Goal: Information Seeking & Learning: Check status

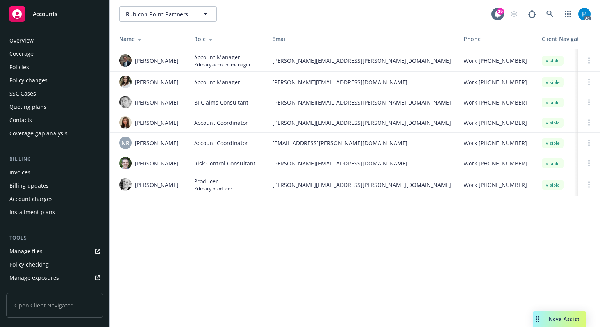
click at [29, 173] on div "Invoices" at bounding box center [19, 172] width 21 height 13
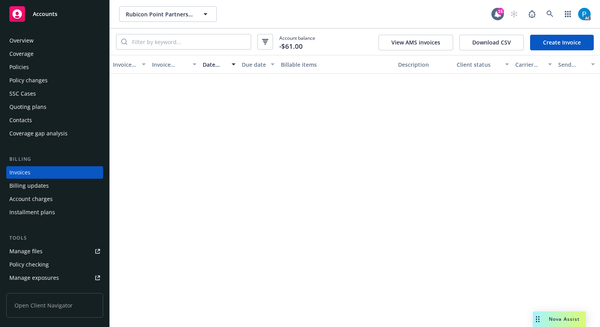
scroll to position [100, 0]
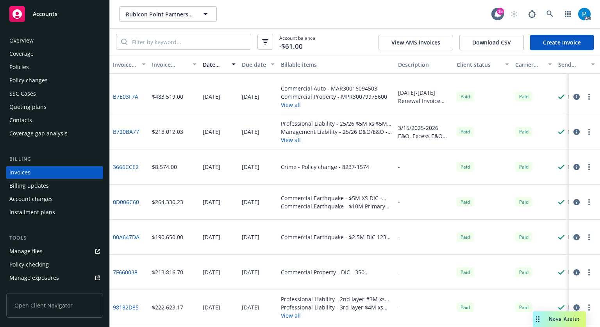
drag, startPoint x: 65, startPoint y: 11, endPoint x: 84, endPoint y: 18, distance: 20.3
click at [65, 11] on div "Accounts" at bounding box center [54, 14] width 91 height 16
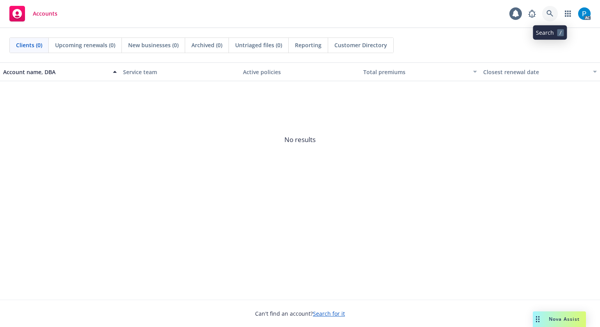
click at [547, 14] on icon at bounding box center [550, 13] width 7 height 7
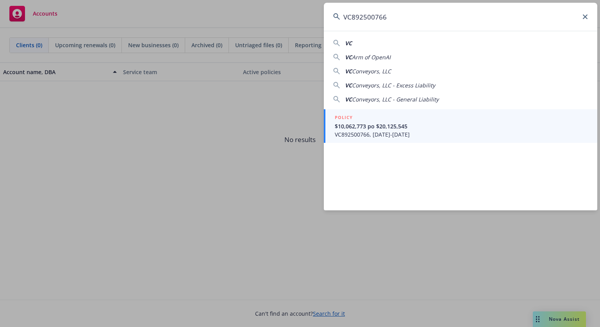
type input "VC892500766"
click at [414, 127] on span "$10,062,773 po $20,125,545" at bounding box center [461, 126] width 253 height 8
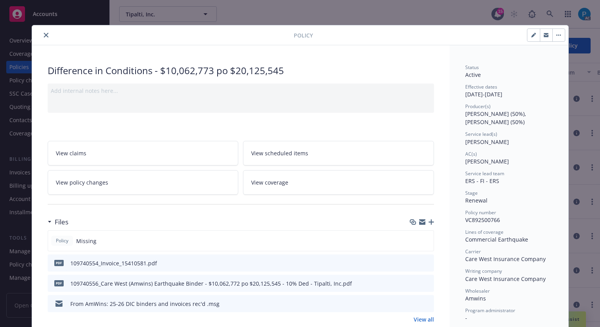
click at [44, 37] on icon "close" at bounding box center [46, 35] width 5 height 5
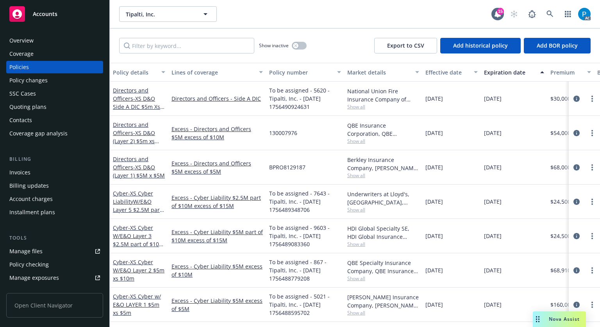
click at [33, 171] on div "Invoices" at bounding box center [54, 172] width 91 height 13
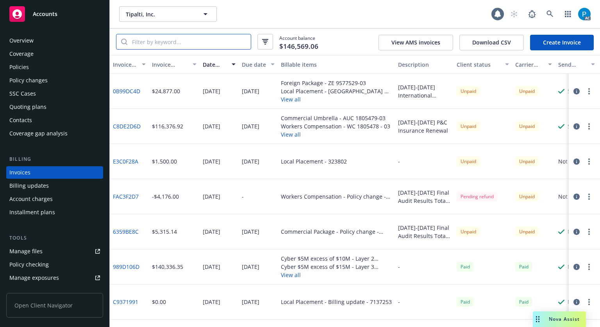
click at [181, 43] on input "search" at bounding box center [188, 41] width 123 height 15
paste input "VC892500766"
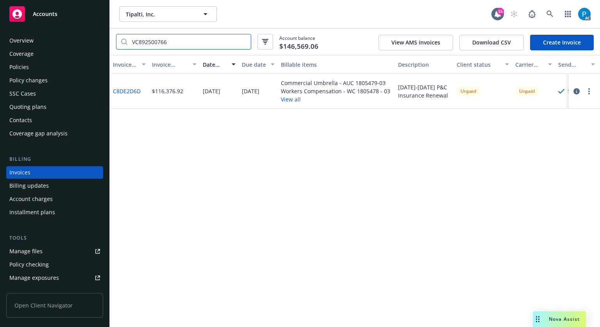
type input "VC892500766"
click at [63, 20] on div "Accounts" at bounding box center [54, 14] width 91 height 16
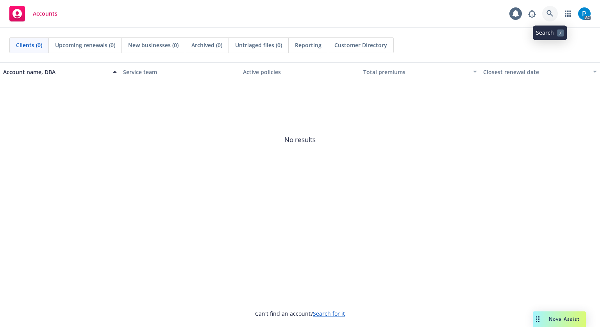
click at [547, 11] on icon at bounding box center [550, 13] width 7 height 7
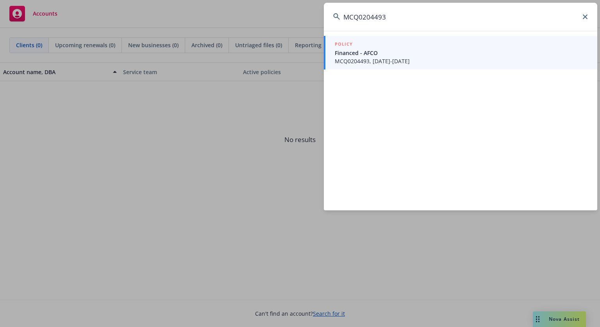
type input "MCQ0204493"
click at [425, 48] on div "POLICY" at bounding box center [461, 44] width 253 height 9
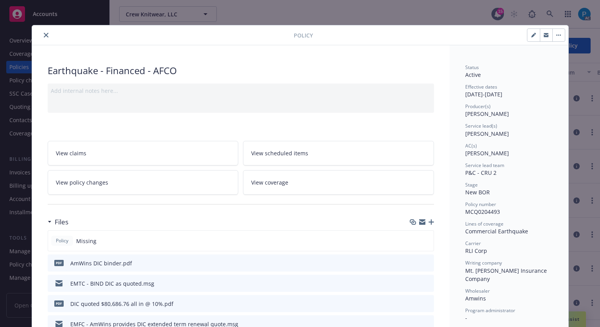
click at [44, 37] on icon "close" at bounding box center [46, 35] width 5 height 5
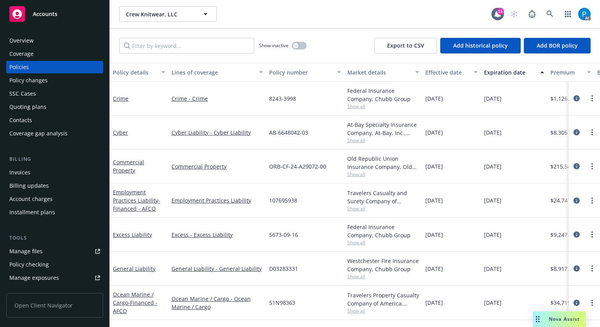
click at [31, 173] on div "Invoices" at bounding box center [54, 172] width 91 height 13
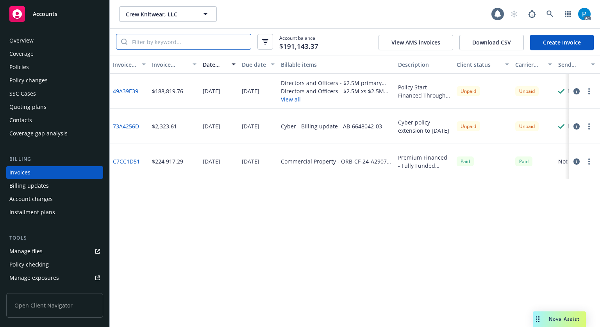
click at [189, 41] on input "search" at bounding box center [188, 41] width 123 height 15
paste input "MCQ0204493"
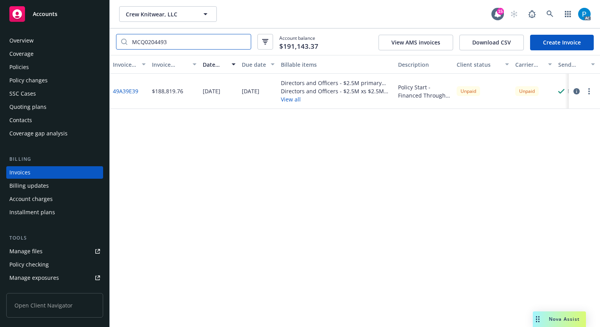
type input "MCQ0204493"
click at [24, 70] on div "Policies" at bounding box center [19, 67] width 20 height 13
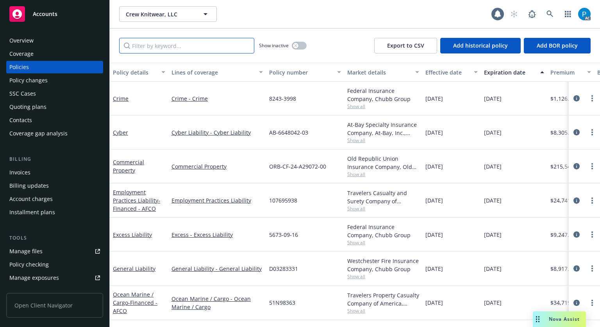
click at [160, 47] on input "Filter by keyword..." at bounding box center [186, 46] width 135 height 16
paste input "P-001-001399409-02"
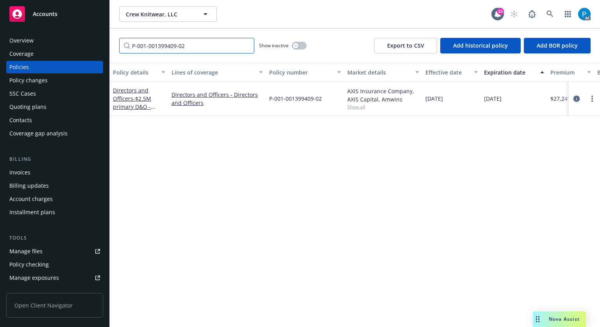
type input "P-001-001399409-02"
click at [574, 100] on icon "circleInformation" at bounding box center [577, 99] width 6 height 6
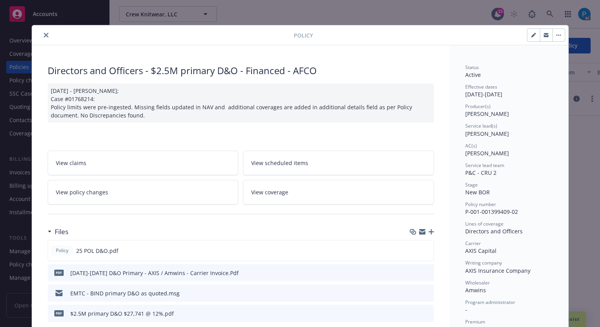
click at [44, 34] on icon "close" at bounding box center [46, 35] width 5 height 5
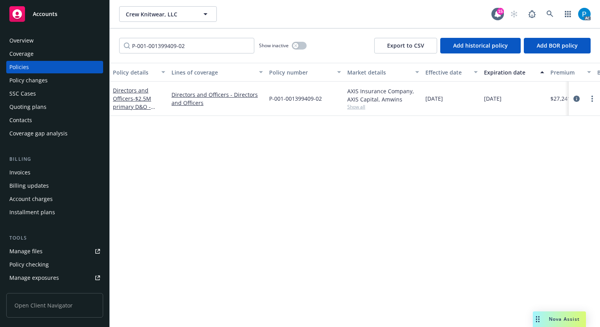
click at [59, 13] on div "Accounts" at bounding box center [54, 14] width 91 height 16
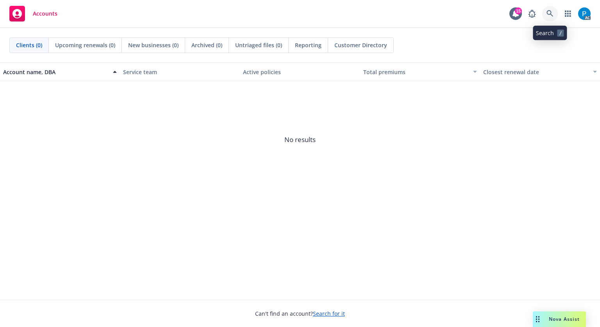
click at [549, 10] on icon at bounding box center [550, 13] width 7 height 7
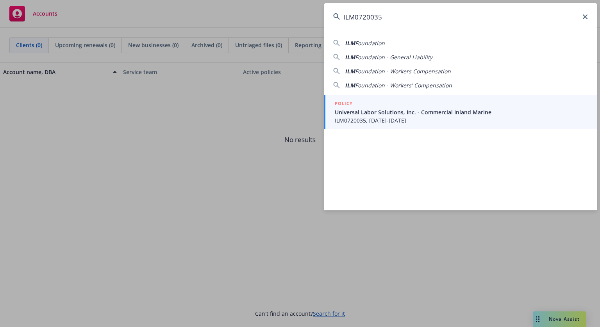
type input "ILM0720035"
click at [399, 122] on span "ILM0720035, [DATE]-[DATE]" at bounding box center [461, 120] width 253 height 8
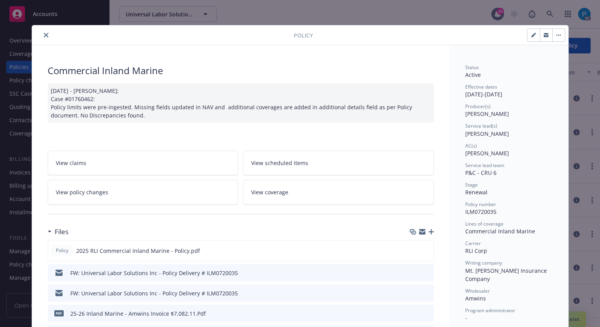
click at [42, 32] on button "close" at bounding box center [45, 34] width 9 height 9
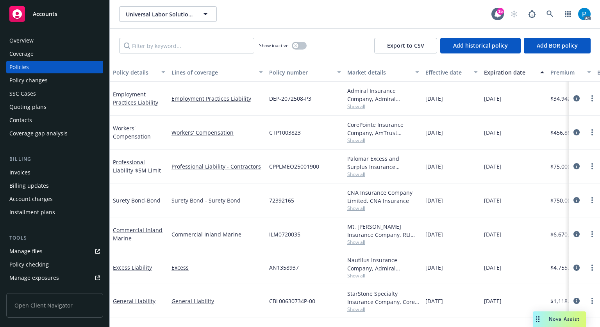
click at [30, 172] on div "Invoices" at bounding box center [19, 172] width 21 height 13
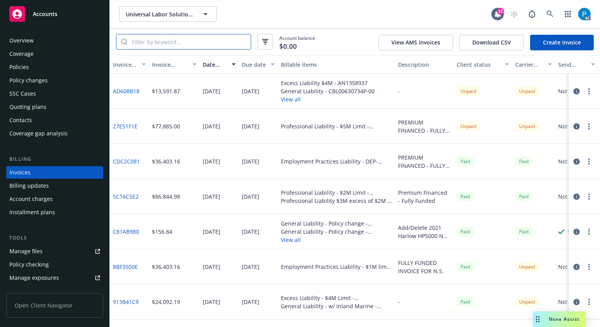
click at [188, 36] on input "search" at bounding box center [188, 41] width 123 height 15
paste input "ILM0720035"
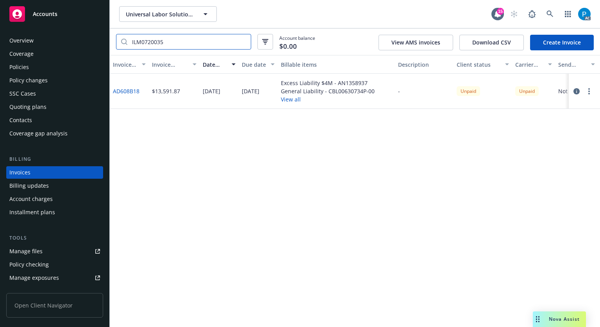
type input "ILM0720035"
click at [63, 22] on link "Accounts" at bounding box center [54, 14] width 97 height 22
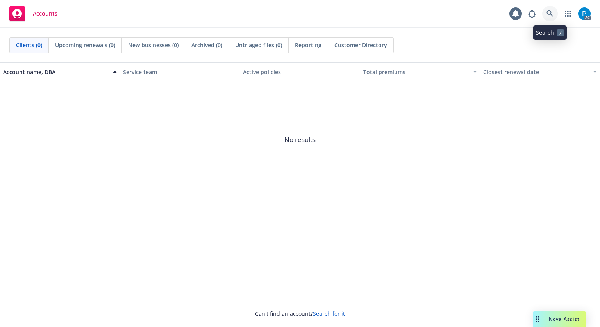
click at [547, 7] on link at bounding box center [550, 14] width 16 height 16
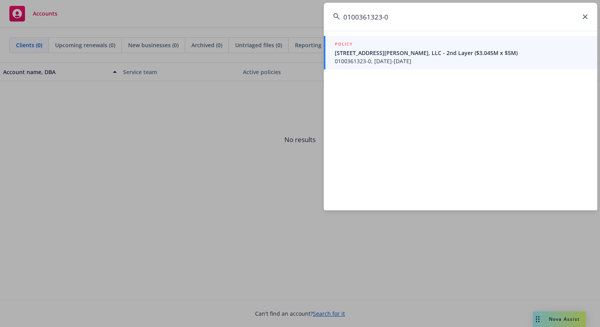
type input "0100361323-0"
click at [387, 51] on span "[STREET_ADDRESS][PERSON_NAME], LLC - 2nd Layer ($3.045M x $5M)" at bounding box center [461, 53] width 253 height 8
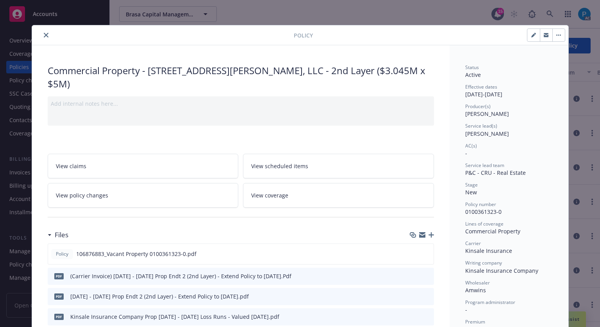
click at [44, 36] on icon "close" at bounding box center [46, 35] width 5 height 5
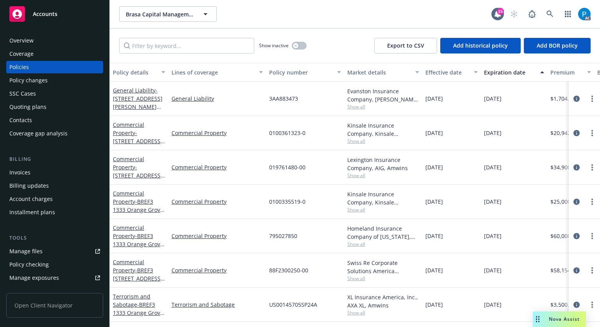
click at [25, 174] on div "Invoices" at bounding box center [19, 172] width 21 height 13
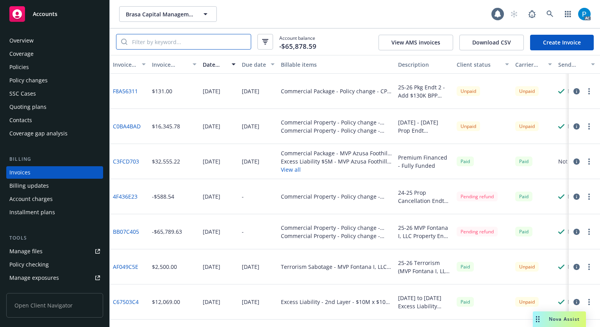
click at [191, 43] on input "search" at bounding box center [188, 41] width 123 height 15
paste input "0100361323-0"
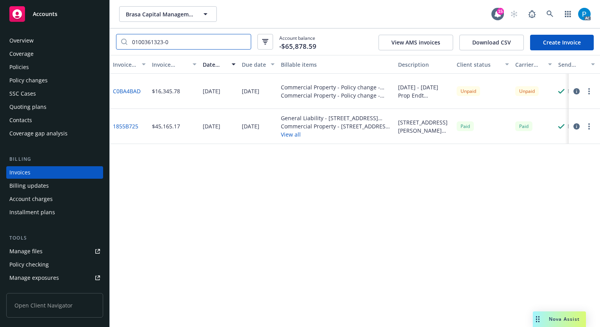
type input "0100361323-0"
click at [575, 89] on icon "button" at bounding box center [577, 91] width 6 height 6
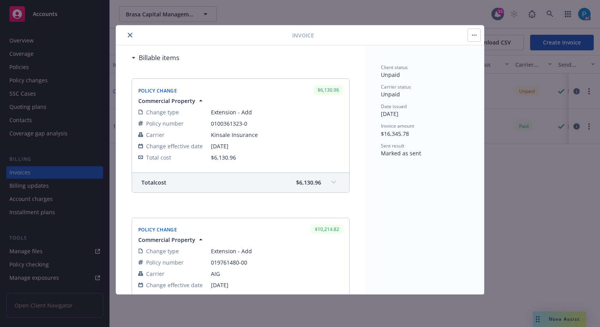
scroll to position [195, 0]
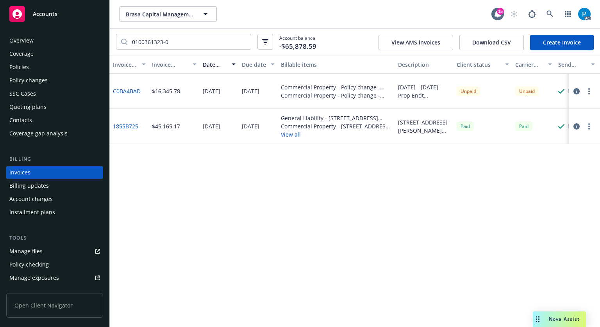
click at [63, 20] on div "Accounts" at bounding box center [54, 14] width 91 height 16
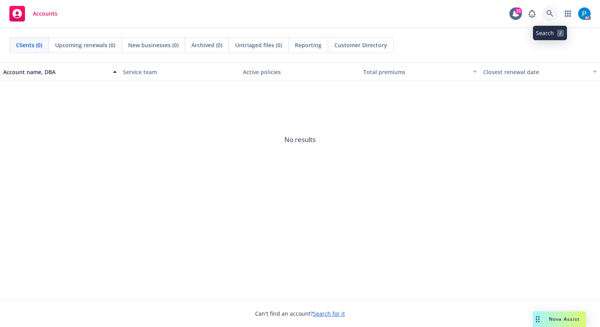
click at [549, 12] on icon at bounding box center [550, 13] width 7 height 7
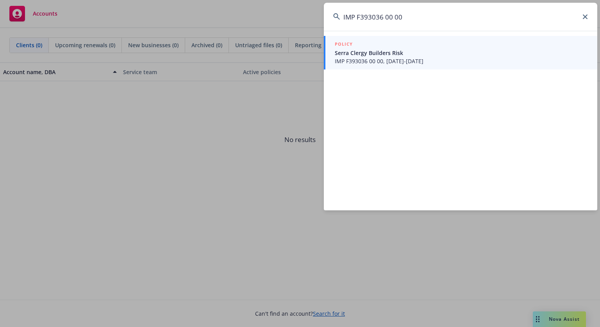
type input "IMP F393036 00 00"
click at [393, 51] on span "Serra Clergy Builders Risk" at bounding box center [461, 53] width 253 height 8
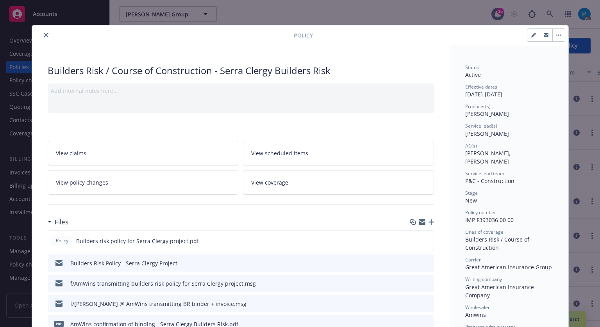
click at [46, 33] on button "close" at bounding box center [45, 34] width 9 height 9
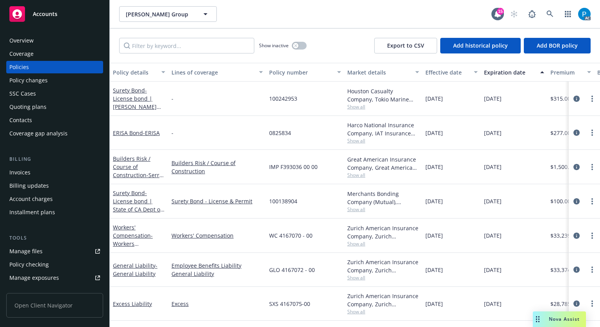
click at [38, 172] on div "Invoices" at bounding box center [54, 172] width 91 height 13
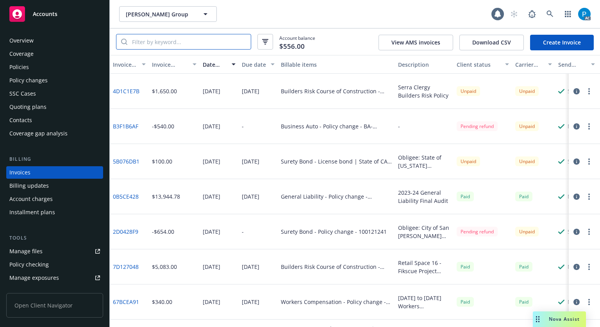
click at [171, 41] on input "search" at bounding box center [188, 41] width 123 height 15
paste input "IMP F393036 00 00"
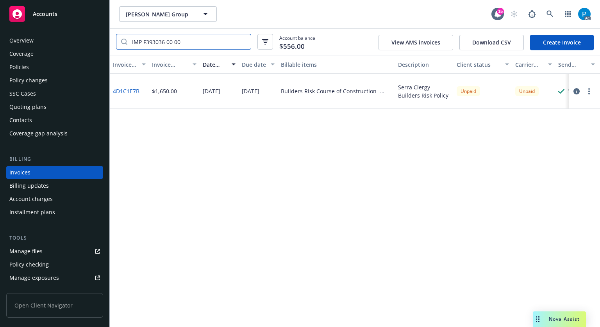
type input "IMP F393036 00 00"
click at [63, 18] on div "Accounts" at bounding box center [54, 14] width 91 height 16
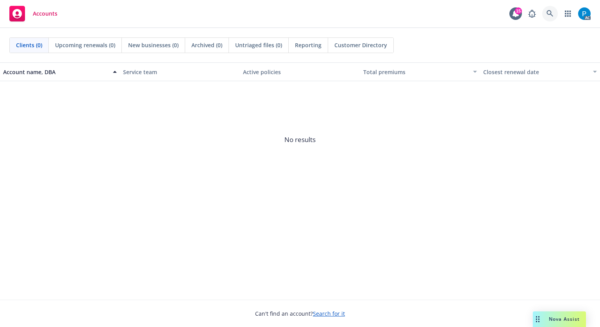
click at [547, 11] on icon at bounding box center [550, 13] width 7 height 7
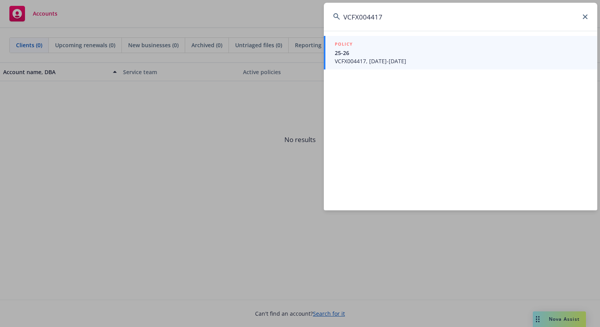
type input "VCFX004417"
click at [394, 59] on span "VCFX004417, [DATE]-[DATE]" at bounding box center [461, 61] width 253 height 8
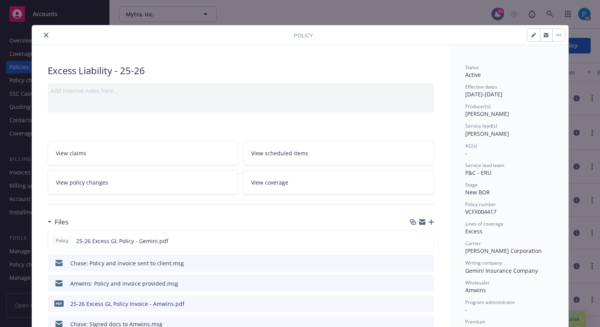
click at [44, 35] on icon "close" at bounding box center [46, 35] width 5 height 5
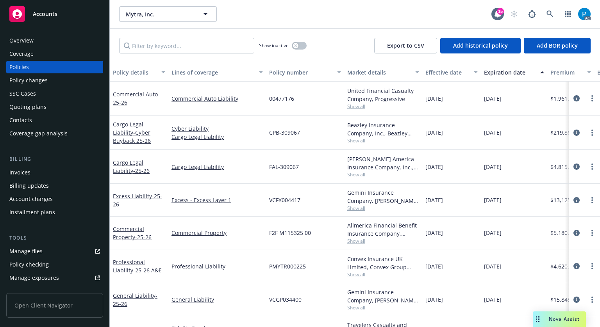
click at [38, 174] on div "Invoices" at bounding box center [54, 172] width 91 height 13
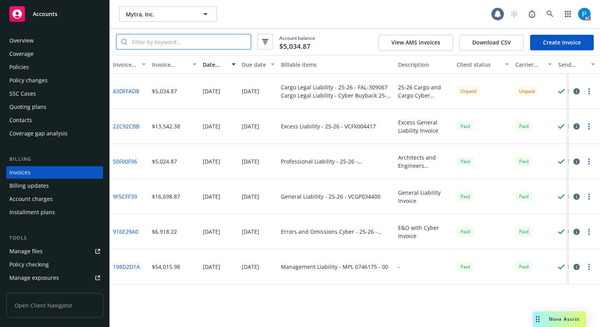
click at [208, 43] on input "search" at bounding box center [188, 41] width 123 height 15
paste input "VCFX004417"
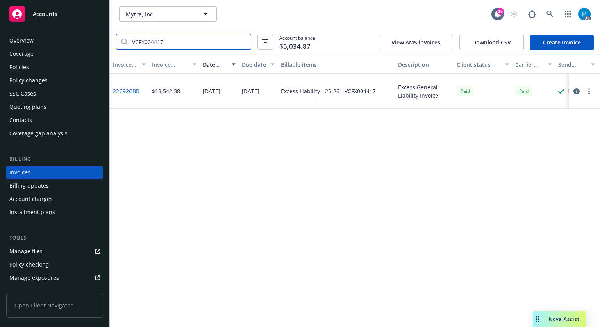
type input "VCFX004417"
click at [76, 15] on div "Accounts" at bounding box center [54, 14] width 91 height 16
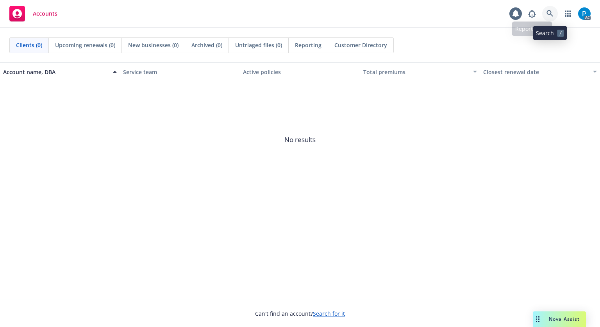
click at [546, 16] on link at bounding box center [550, 14] width 16 height 16
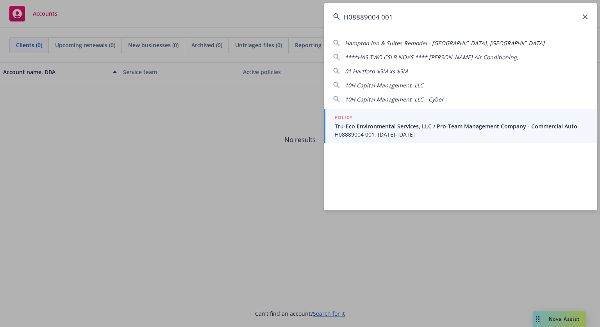
type input "H08889004 001"
click at [383, 117] on div "POLICY" at bounding box center [461, 118] width 253 height 9
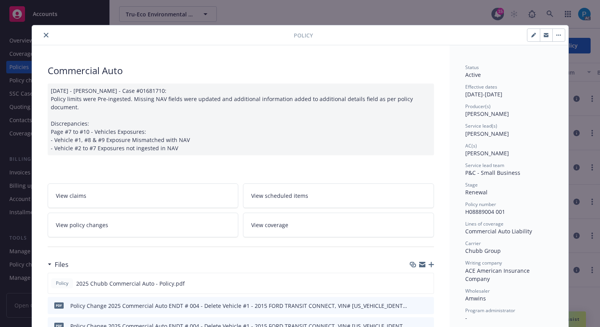
click at [44, 36] on icon "close" at bounding box center [46, 35] width 5 height 5
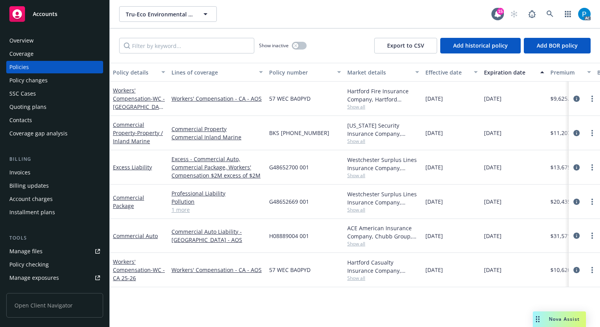
click at [40, 173] on div "Invoices" at bounding box center [54, 172] width 91 height 13
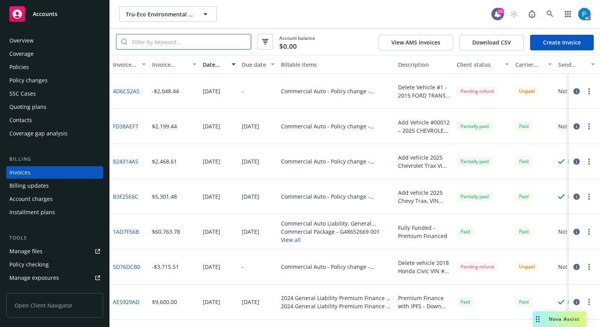
click at [195, 45] on input "search" at bounding box center [188, 41] width 123 height 15
paste input "H08889004 001"
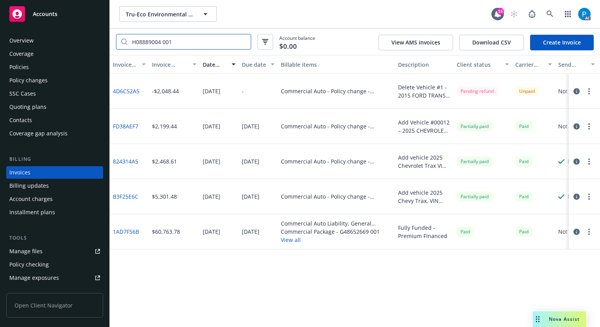
type input "H08889004 001"
